Goal: Task Accomplishment & Management: Manage account settings

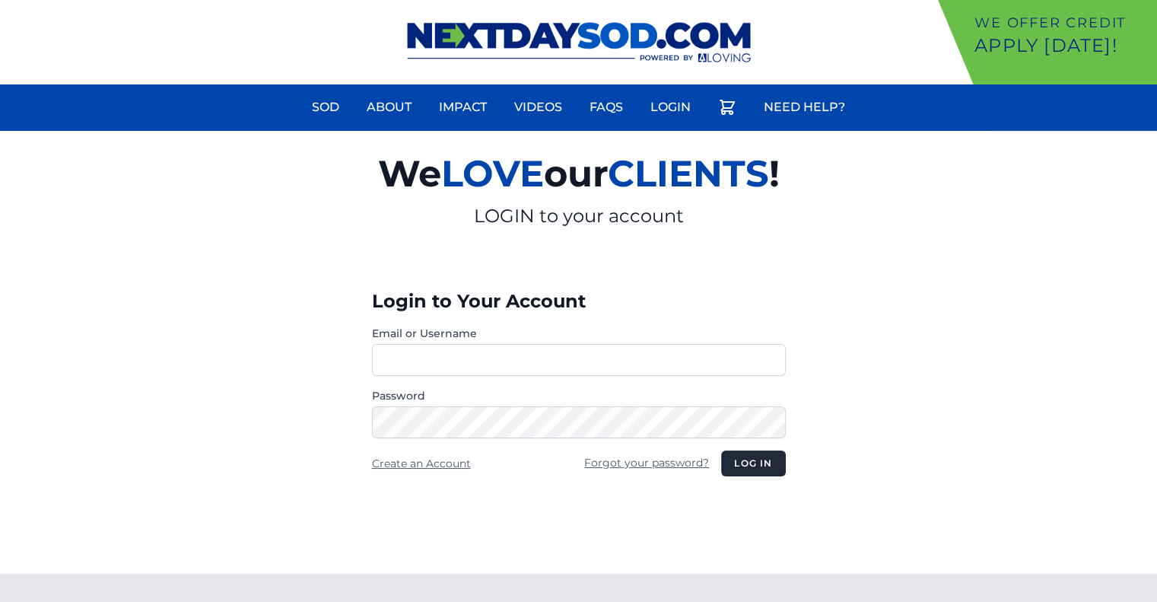
click at [455, 356] on input "Email or Username" at bounding box center [579, 360] width 414 height 32
type input "**********"
click at [249, 462] on section "**********" at bounding box center [578, 352] width 1157 height 443
click at [749, 462] on button "Log in" at bounding box center [753, 463] width 64 height 26
